Goal: Check status: Check status

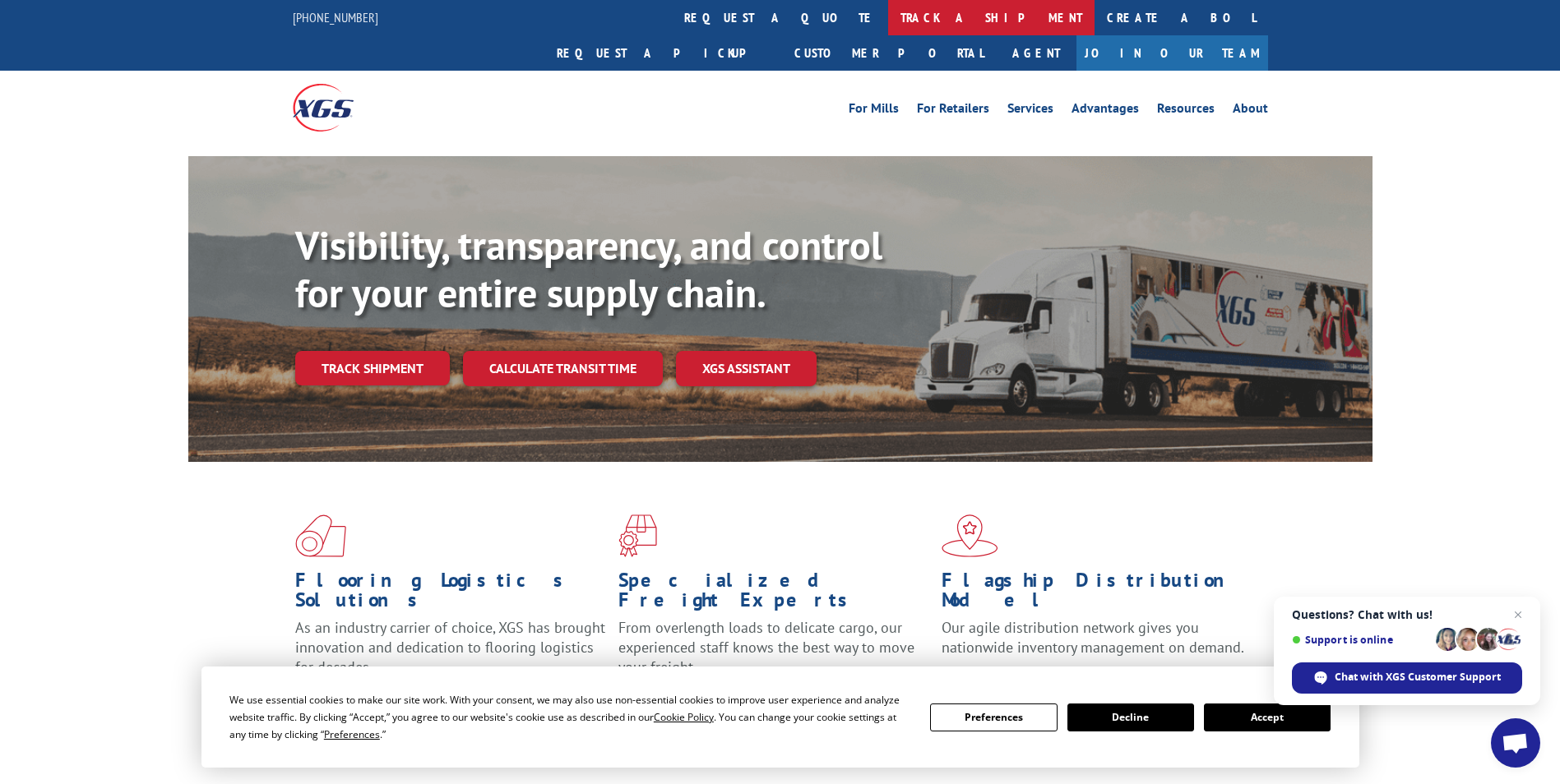
click at [888, 22] on link "track a shipment" at bounding box center [991, 18] width 207 height 36
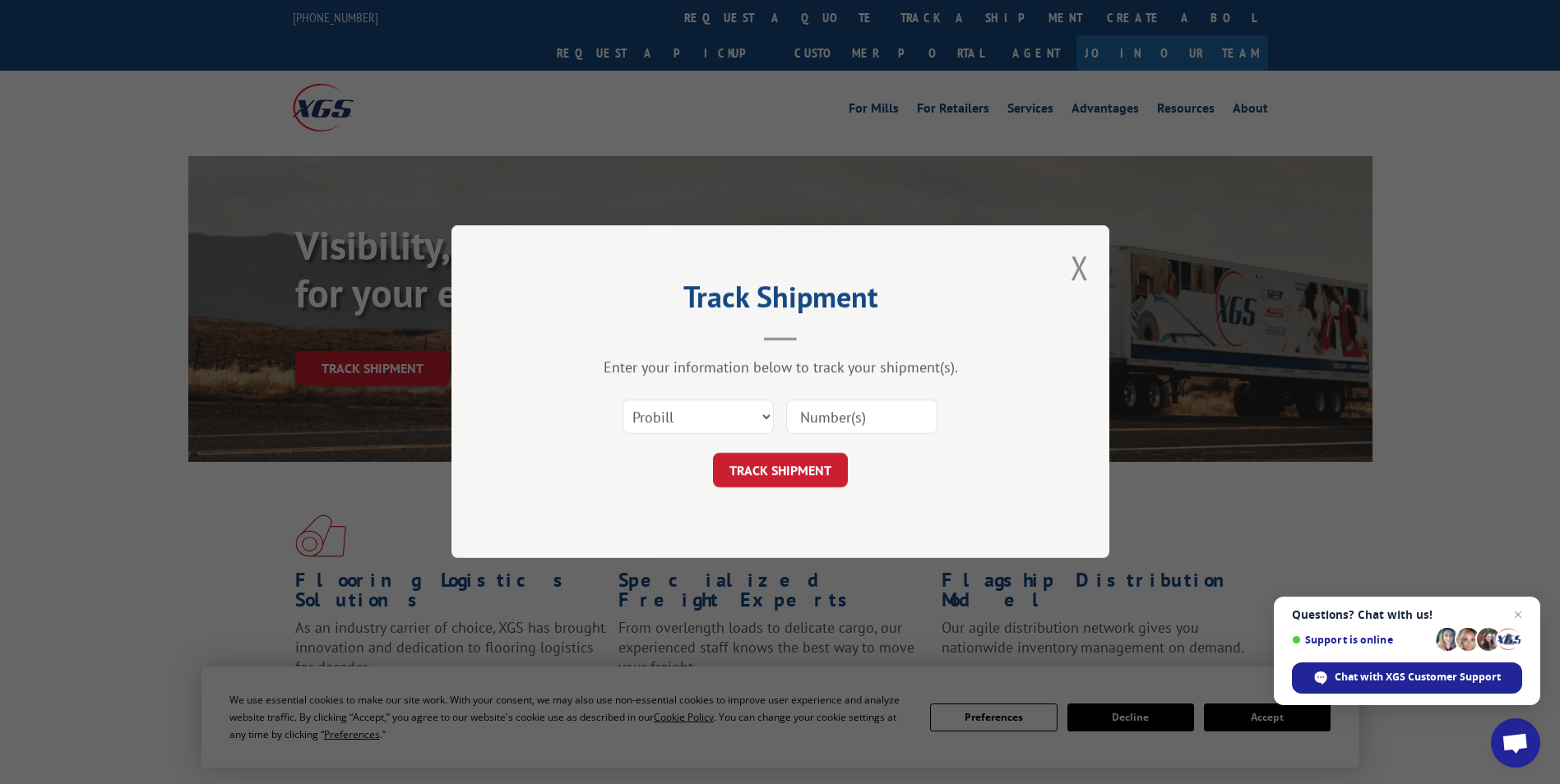
click at [829, 406] on input at bounding box center [862, 417] width 151 height 35
paste input "41518461"
type input "41518461"
click at [713, 417] on select "Select category... Probill BOL PO" at bounding box center [698, 417] width 151 height 35
select select "po"
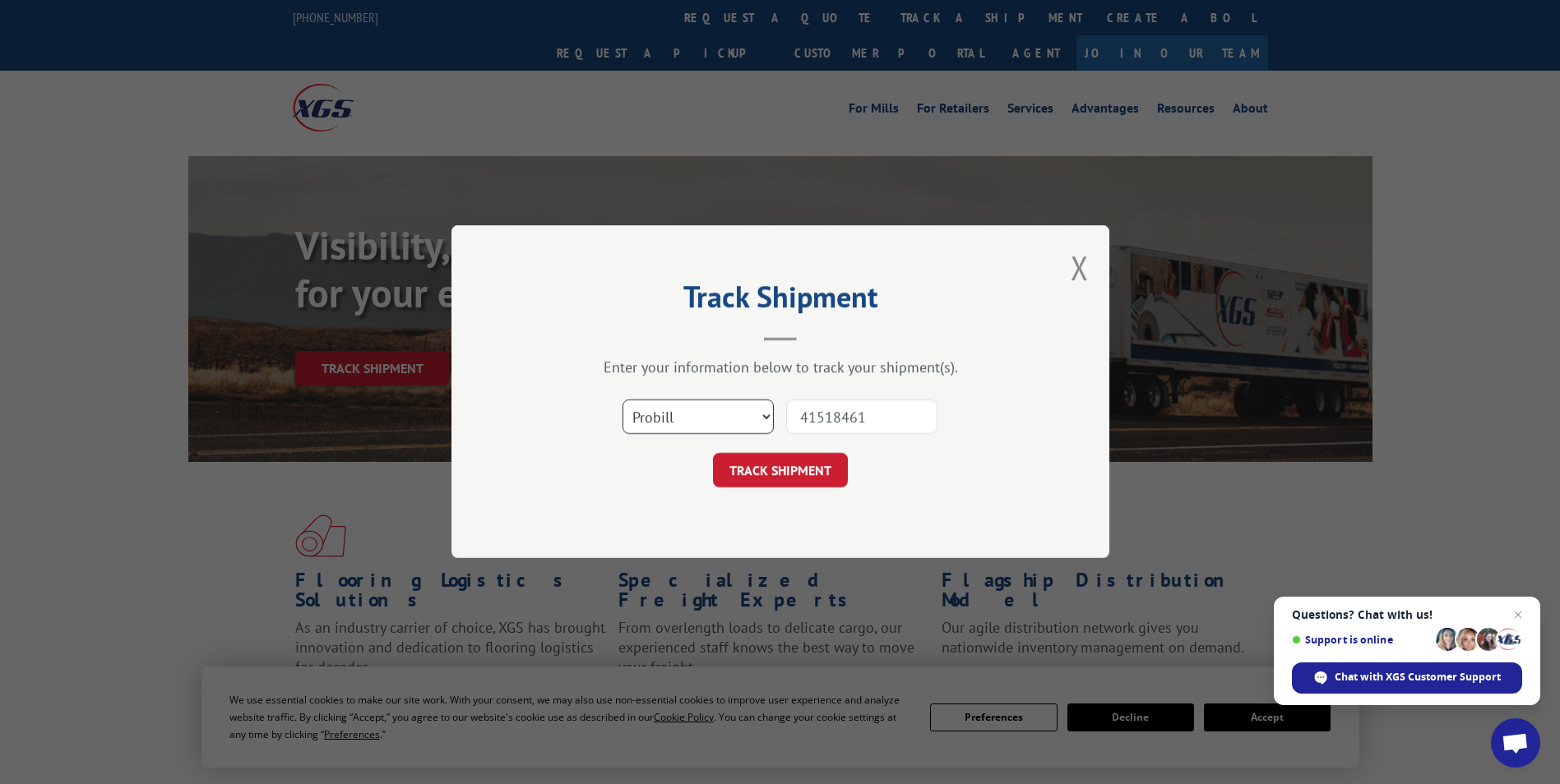
click at [622, 400] on select "Select category... Probill BOL PO" at bounding box center [698, 417] width 151 height 35
click at [807, 467] on button "TRACK SHIPMENT" at bounding box center [780, 471] width 134 height 35
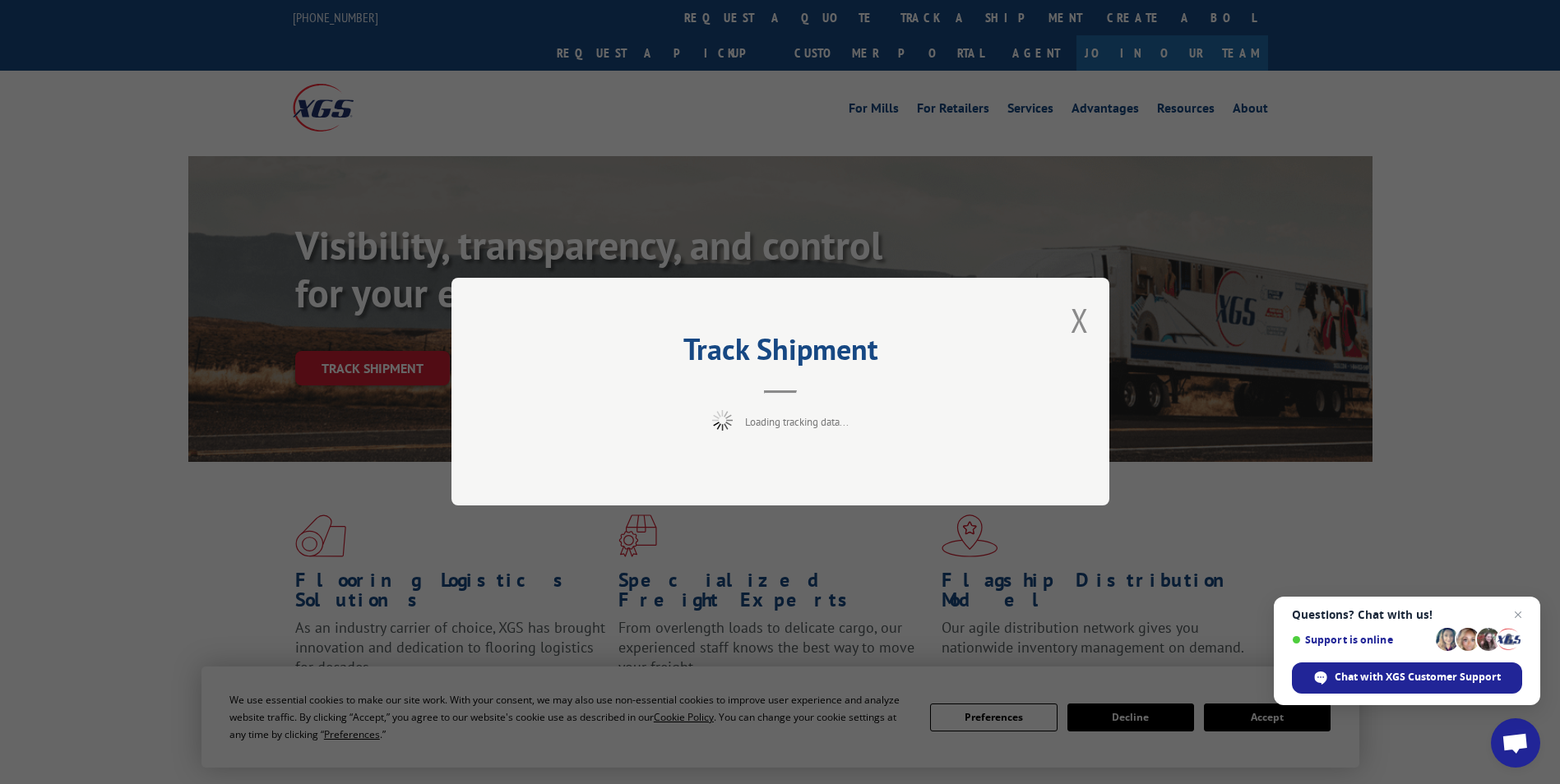
click at [1515, 616] on span "Close chat" at bounding box center [1518, 615] width 20 height 20
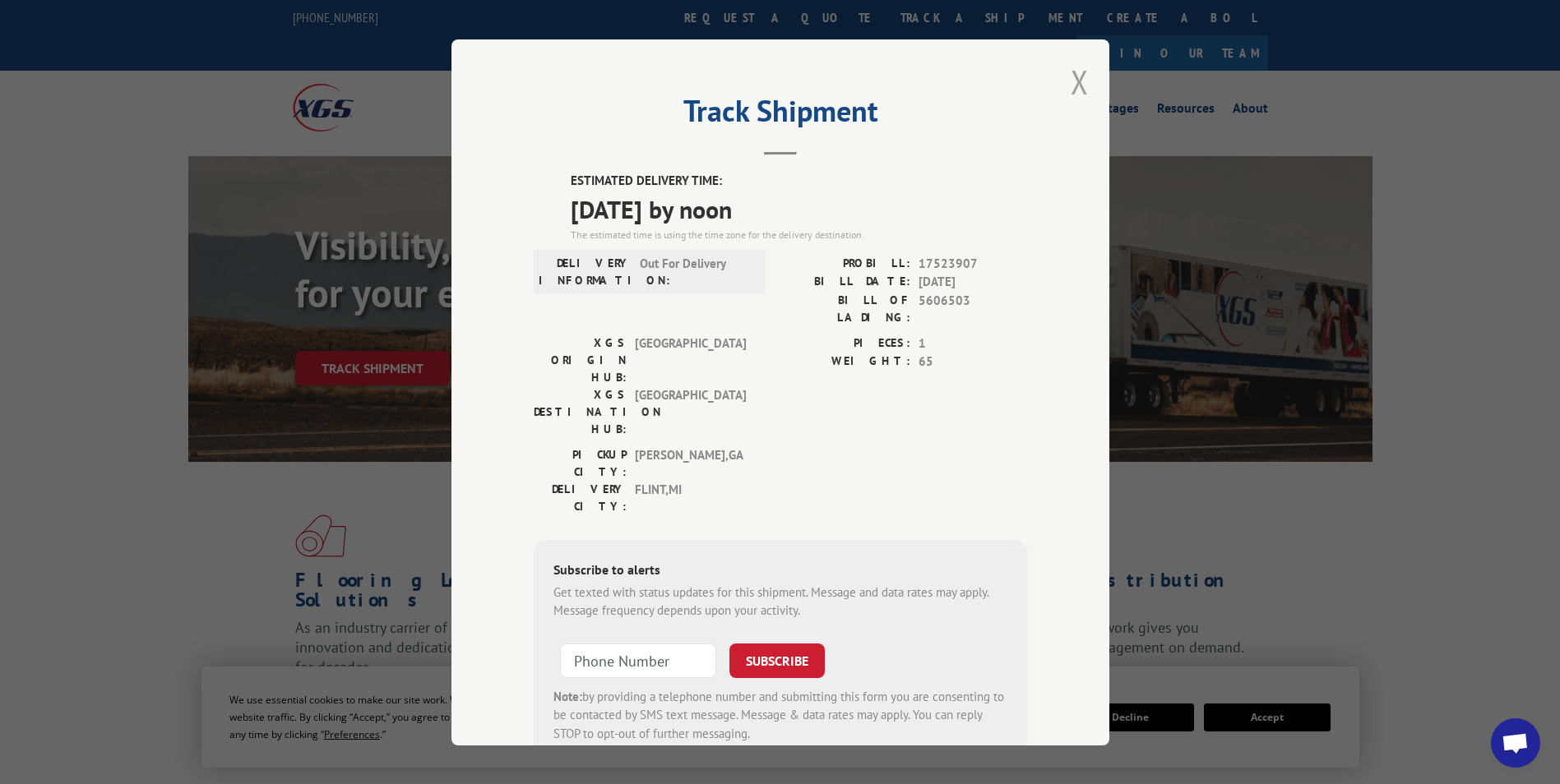
click at [1070, 90] on button "Close modal" at bounding box center [1079, 81] width 18 height 44
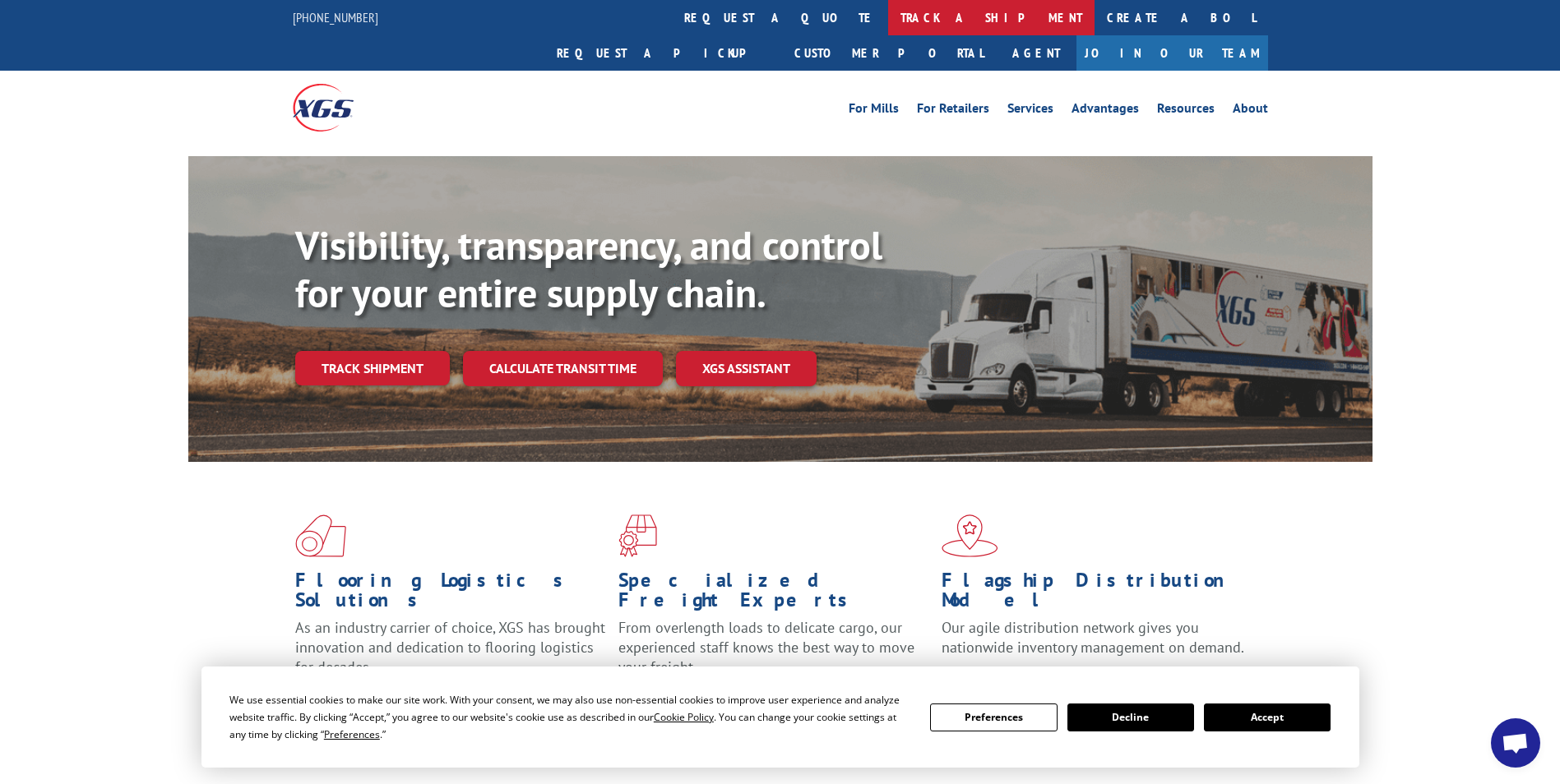
click at [888, 17] on link "track a shipment" at bounding box center [991, 18] width 207 height 36
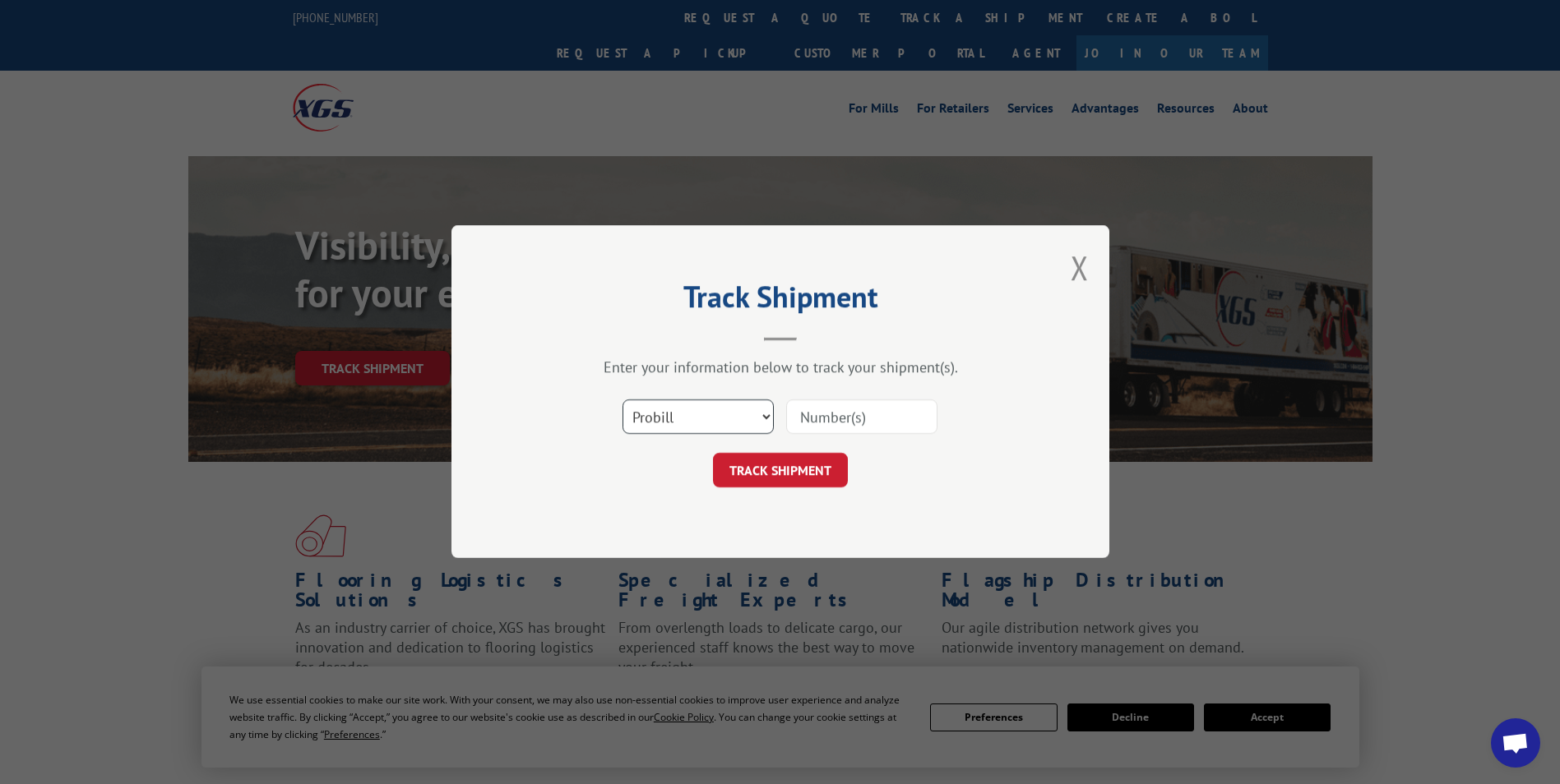
click at [719, 414] on select "Select category... Probill BOL PO" at bounding box center [698, 417] width 151 height 35
select select "po"
click at [622, 400] on select "Select category... Probill BOL PO" at bounding box center [698, 417] width 151 height 35
click at [817, 419] on input at bounding box center [862, 417] width 151 height 35
paste input "41518422"
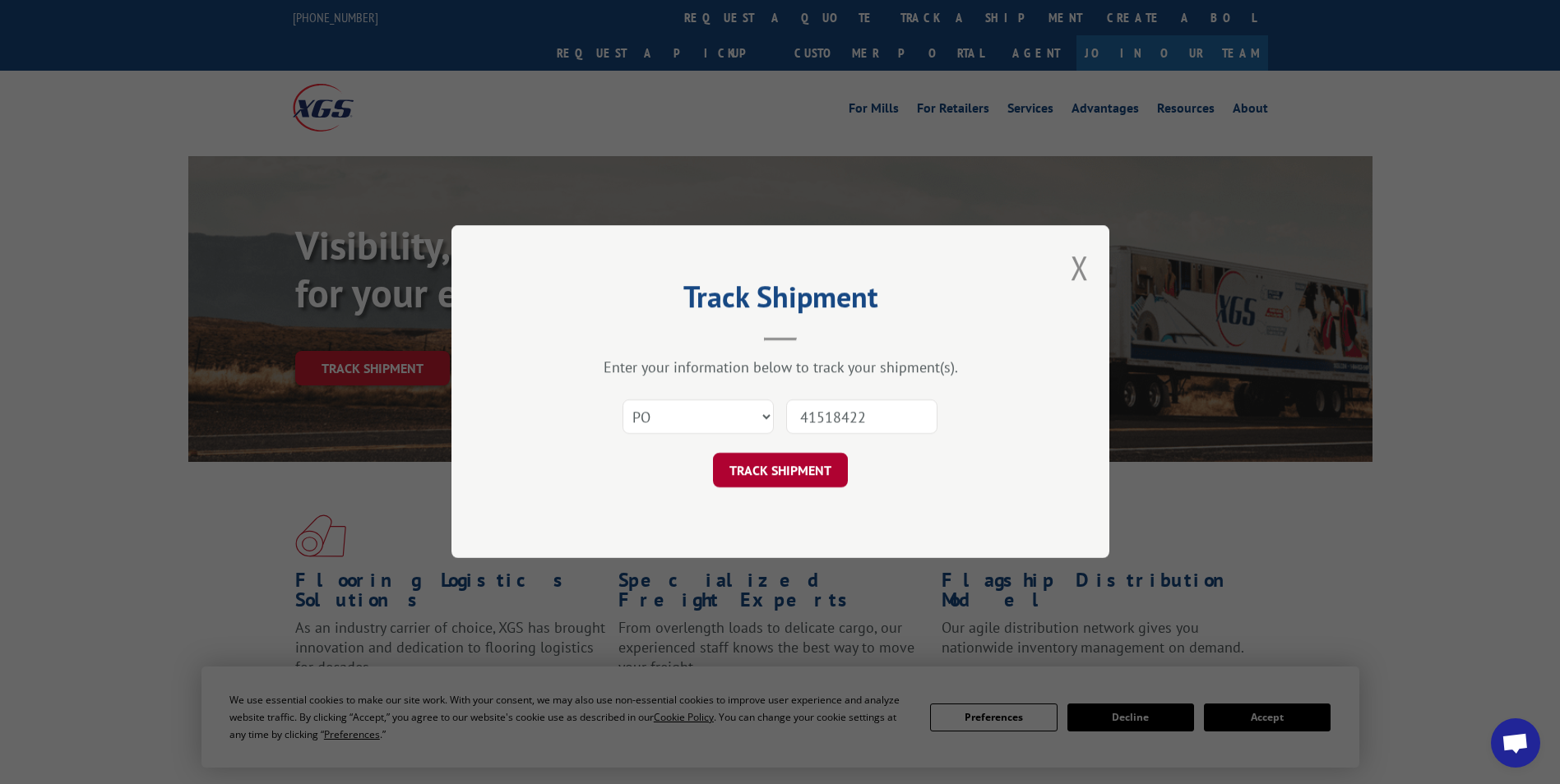
type input "41518422"
click at [805, 467] on button "TRACK SHIPMENT" at bounding box center [780, 471] width 134 height 35
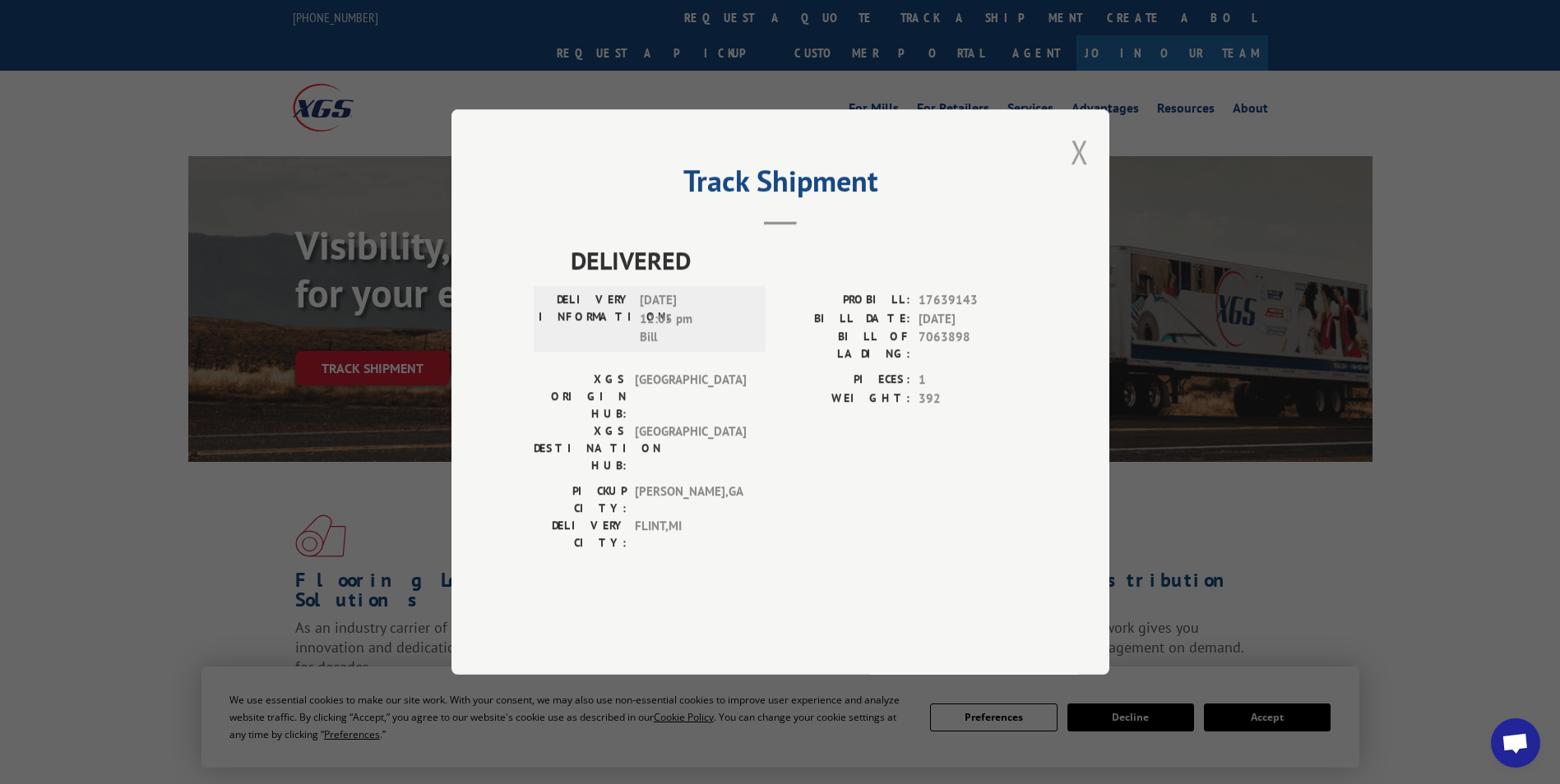
click at [1072, 174] on button "Close modal" at bounding box center [1079, 151] width 18 height 44
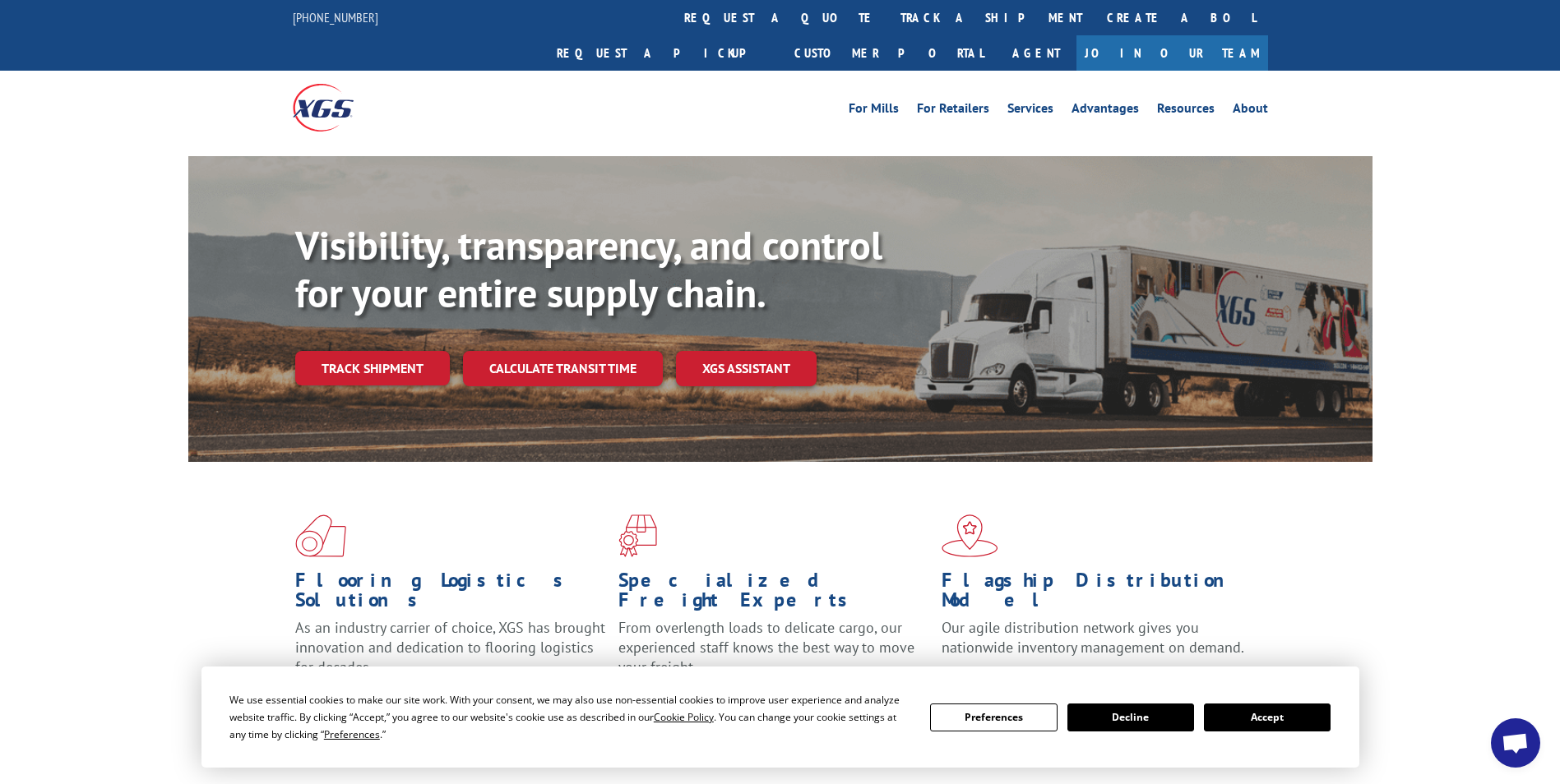
click at [888, 5] on link "track a shipment" at bounding box center [991, 18] width 207 height 36
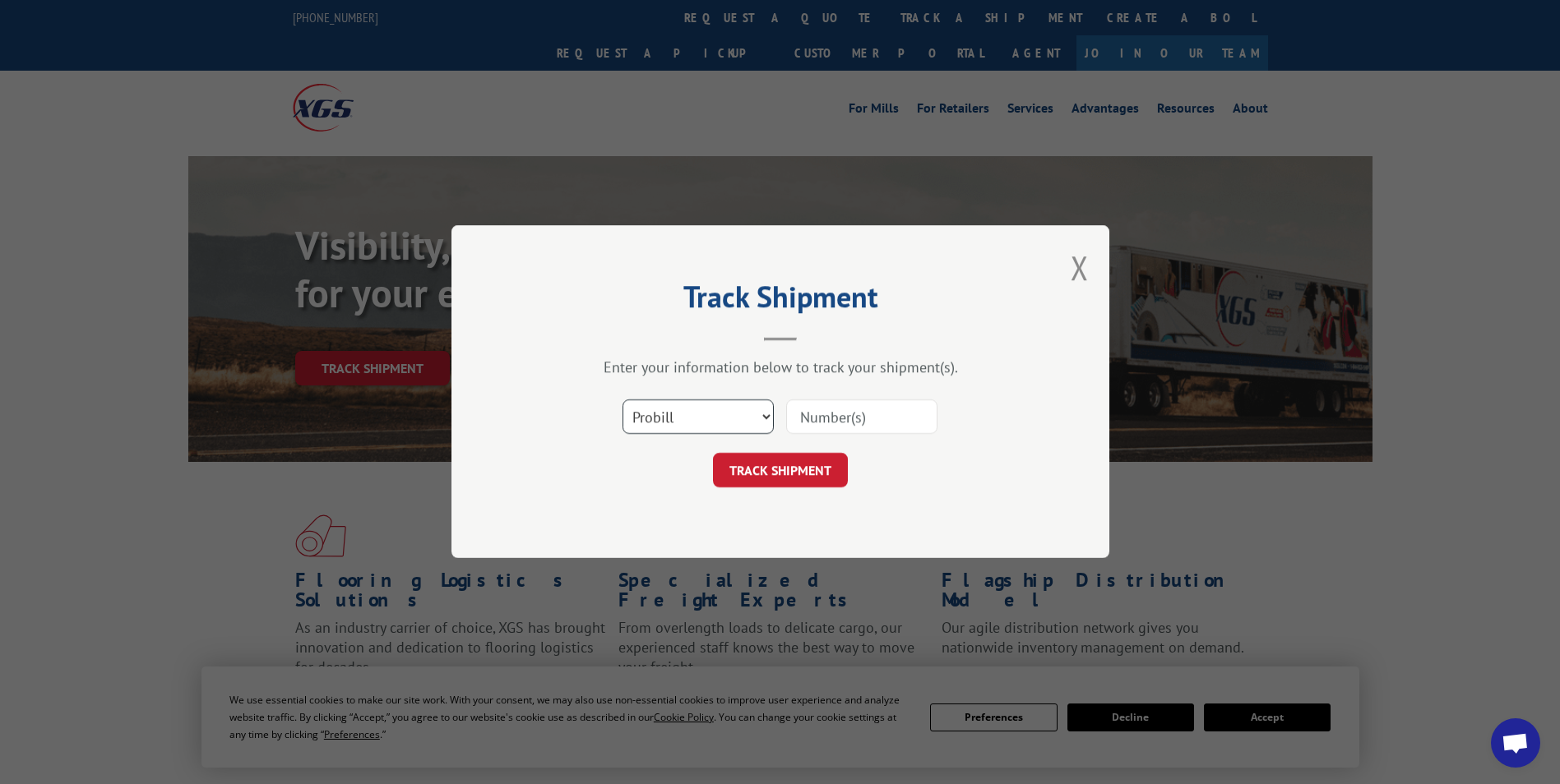
click at [736, 419] on select "Select category... Probill BOL PO" at bounding box center [698, 417] width 151 height 35
click at [886, 414] on input at bounding box center [862, 417] width 151 height 35
paste input "470603548652"
type input "470603548652"
click at [713, 454] on button "TRACK SHIPMENT" at bounding box center [780, 471] width 134 height 35
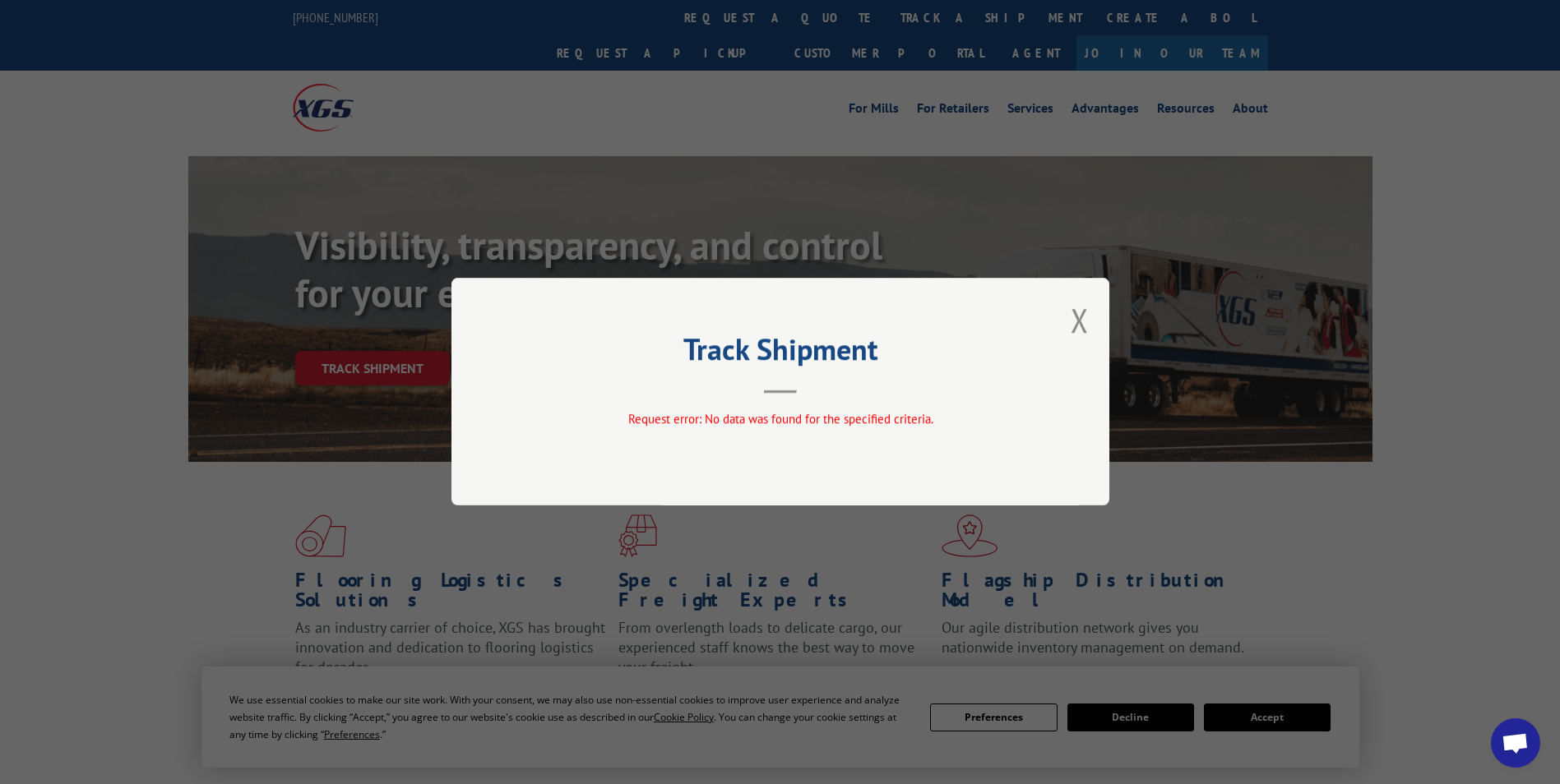
click at [1064, 317] on div "Track Shipment Request error: No data was found for the specified criteria." at bounding box center [780, 392] width 658 height 228
click at [1083, 319] on button "Close modal" at bounding box center [1079, 319] width 18 height 44
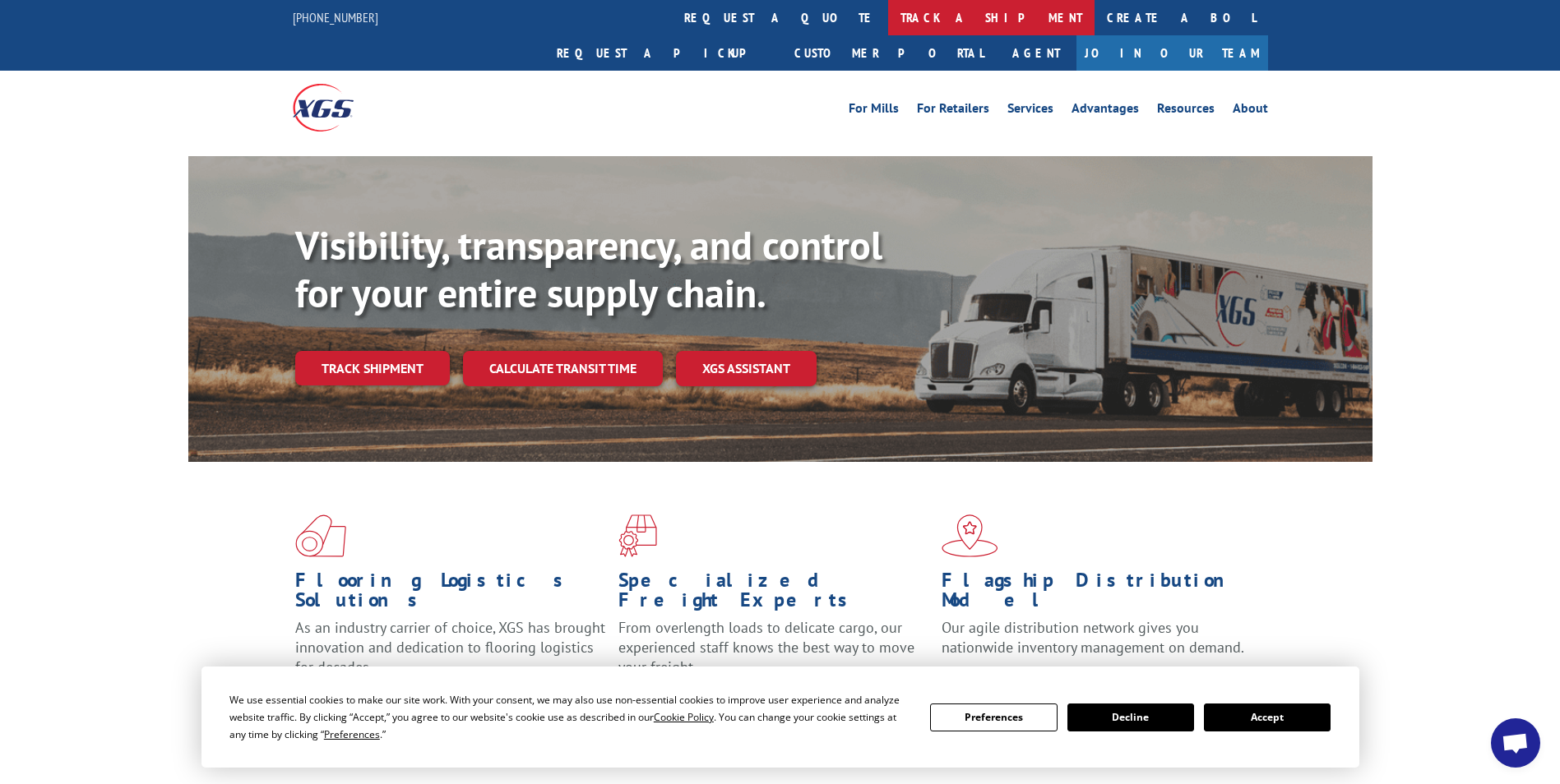
click at [888, 13] on link "track a shipment" at bounding box center [991, 18] width 207 height 36
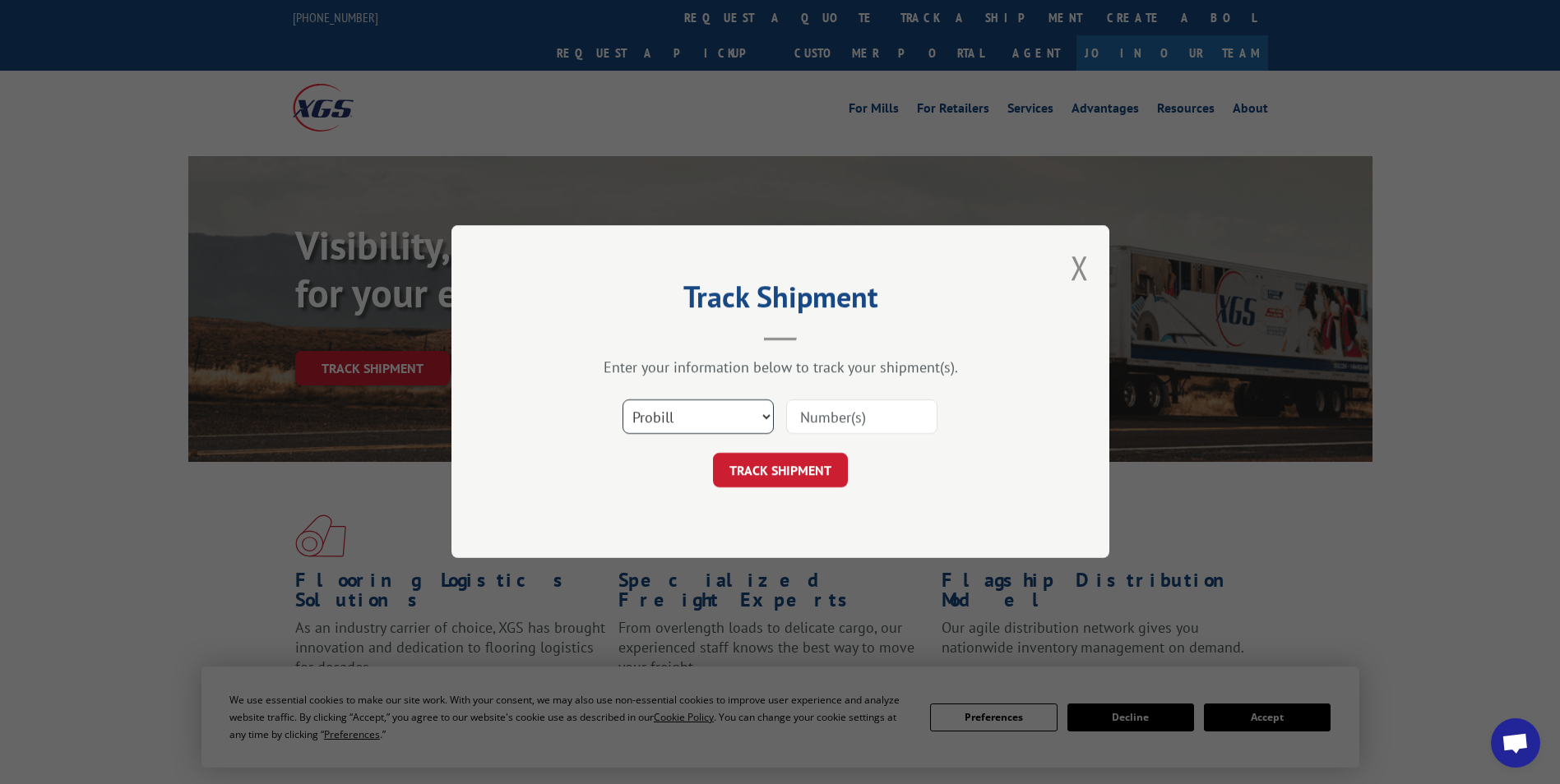
click at [736, 419] on select "Select category... Probill BOL PO" at bounding box center [698, 417] width 151 height 35
select select "po"
click at [622, 400] on select "Select category... Probill BOL PO" at bounding box center [698, 417] width 151 height 35
click at [800, 399] on div at bounding box center [862, 417] width 151 height 37
click at [814, 413] on input at bounding box center [862, 417] width 151 height 35
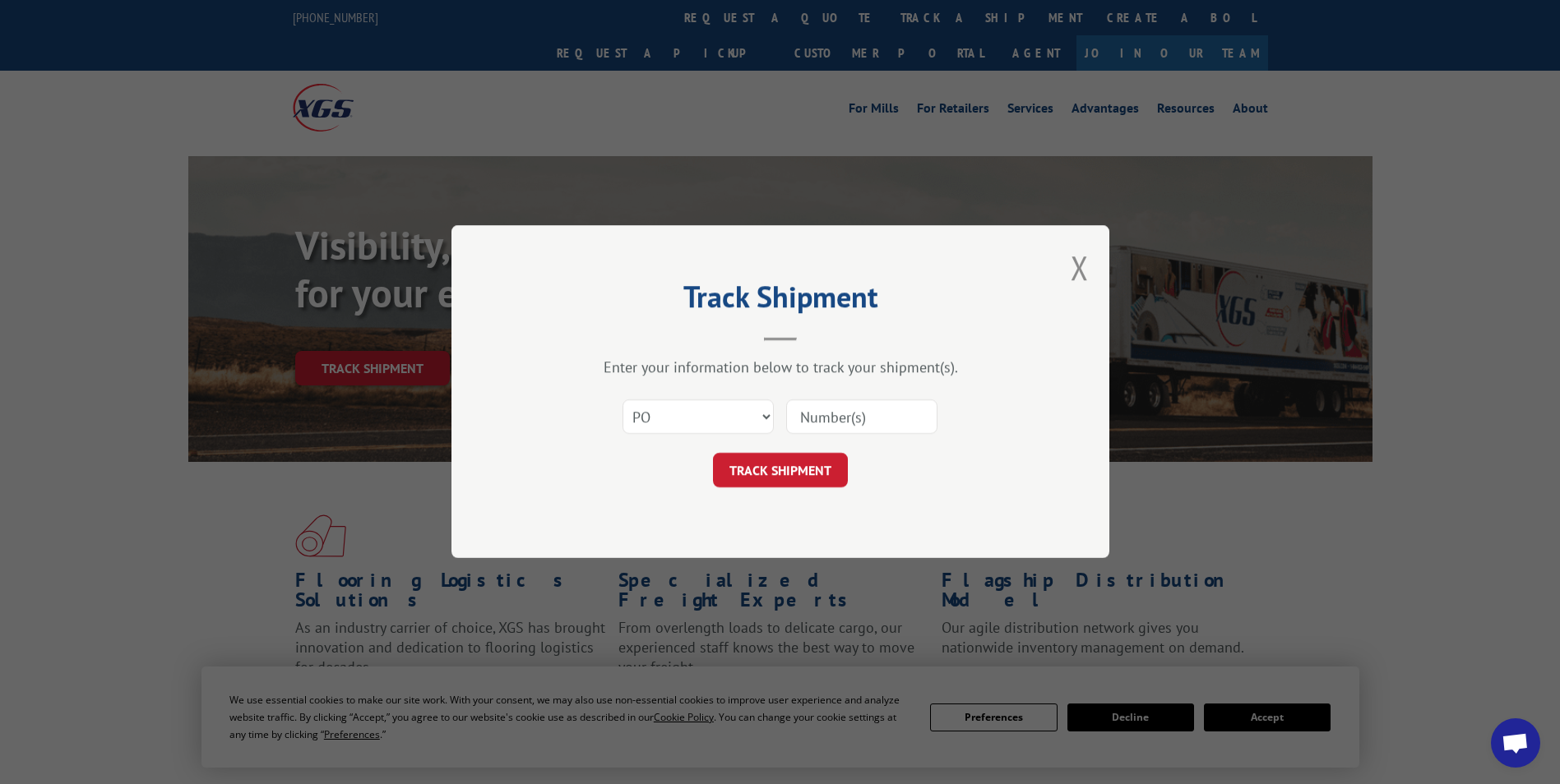
paste input "41518088"
type input "41518088"
click at [821, 464] on button "TRACK SHIPMENT" at bounding box center [780, 471] width 134 height 35
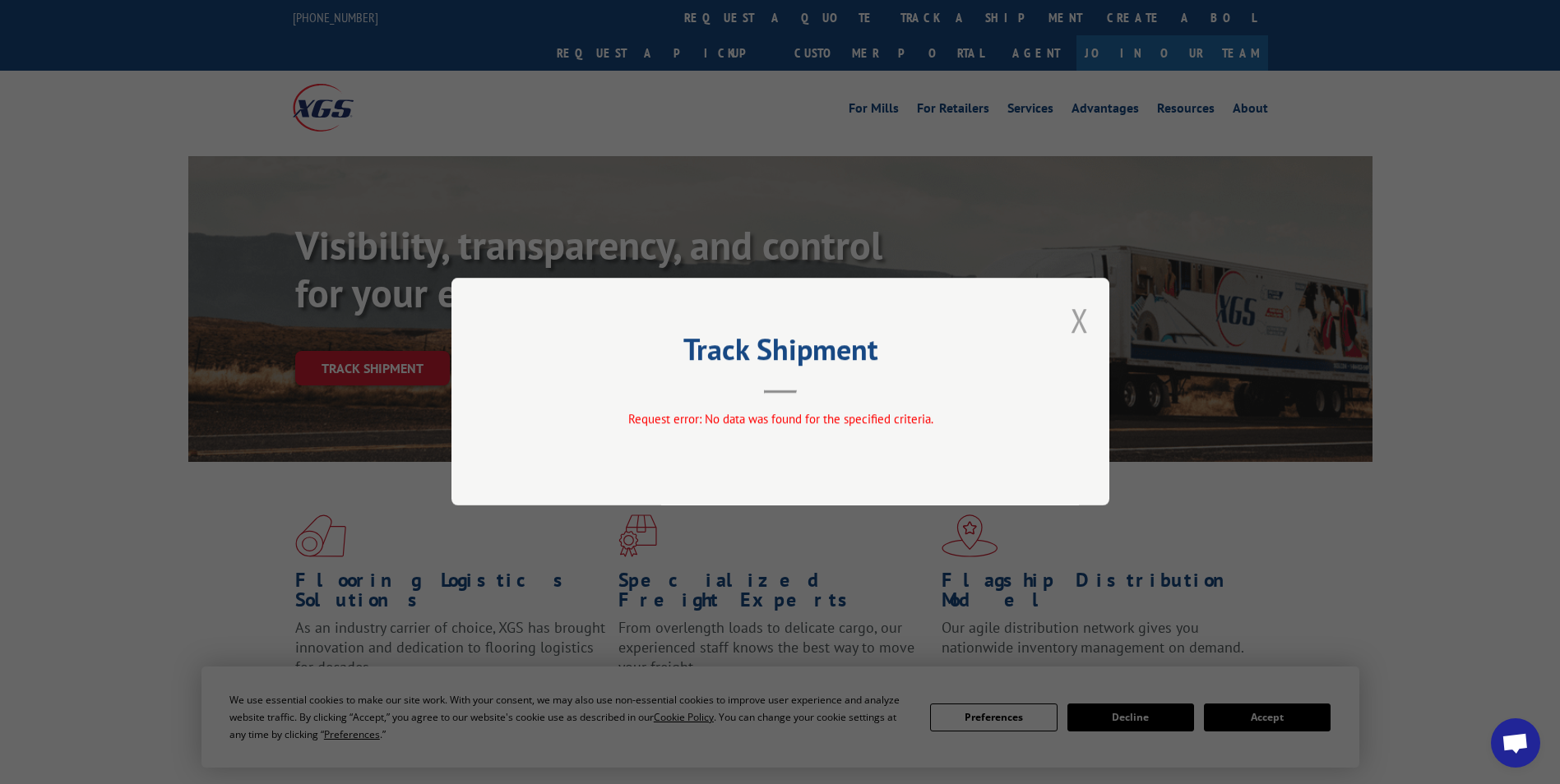
click at [1081, 322] on button "Close modal" at bounding box center [1079, 319] width 18 height 44
